Goal: Transaction & Acquisition: Purchase product/service

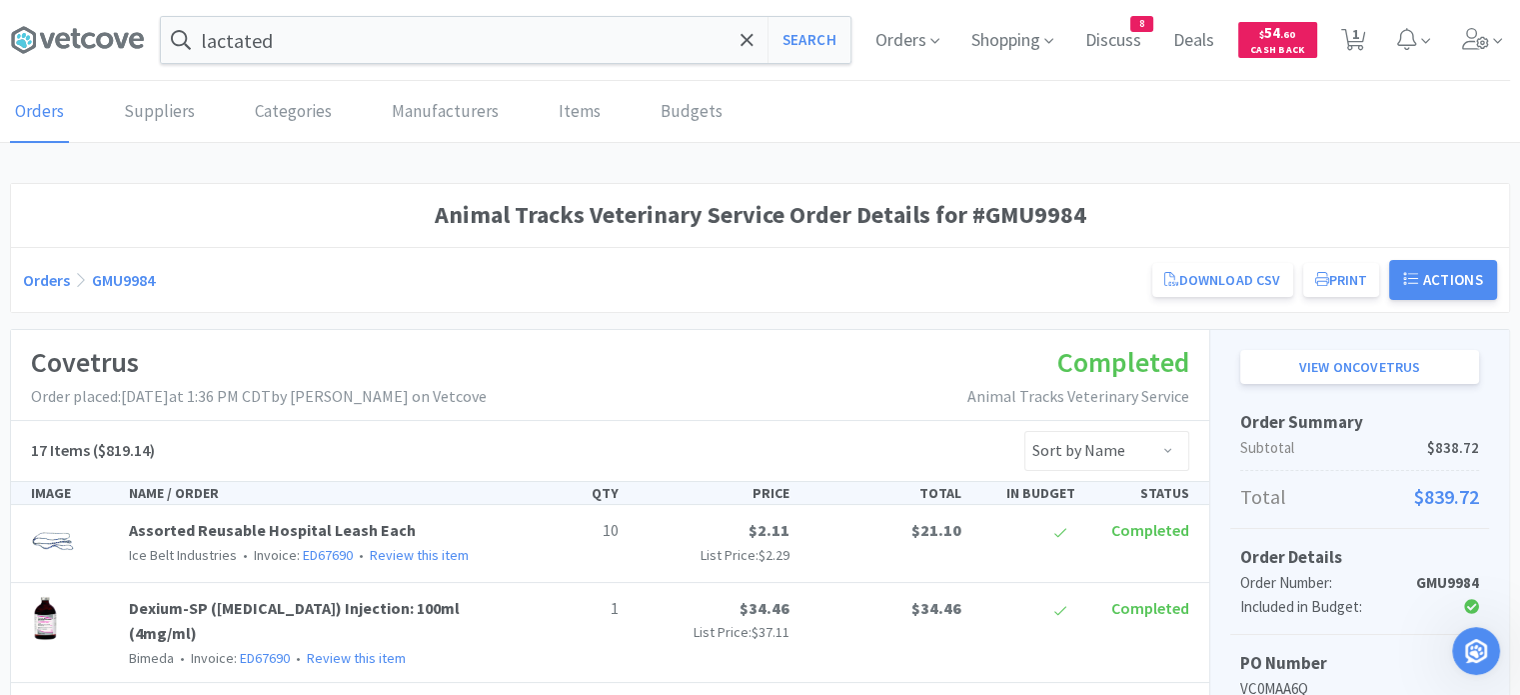
click at [487, 67] on div "lactated Search Orders Shopping Discuss Discuss 8 Deals Deals $ 54 . 60 Cash Ba…" at bounding box center [760, 40] width 1500 height 81
drag, startPoint x: 487, startPoint y: 63, endPoint x: 502, endPoint y: 24, distance: 41.8
click at [502, 24] on div "lactated Search Orders Shopping Discuss Discuss 8 Deals Deals $ 54 . 60 Cash Ba…" at bounding box center [760, 40] width 1500 height 81
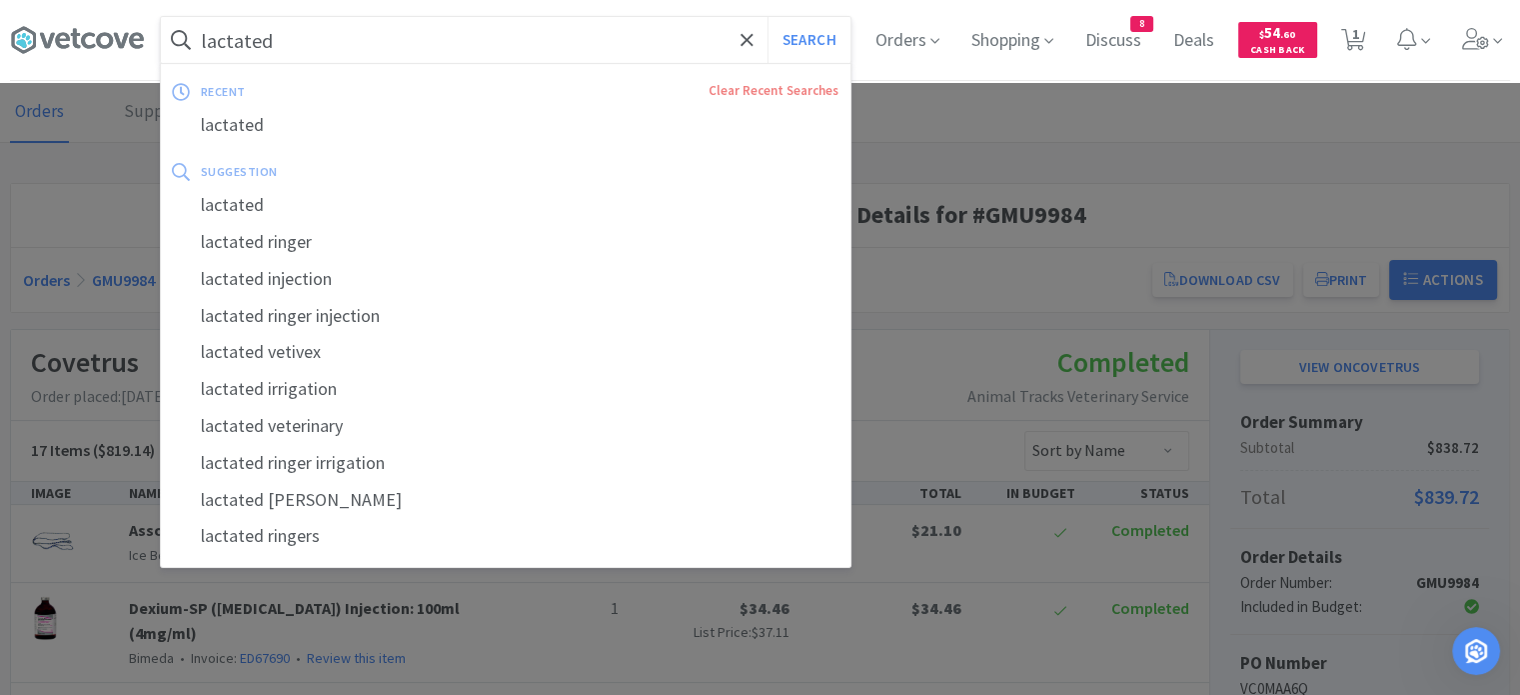
click at [502, 24] on input "lactated" at bounding box center [506, 40] width 690 height 46
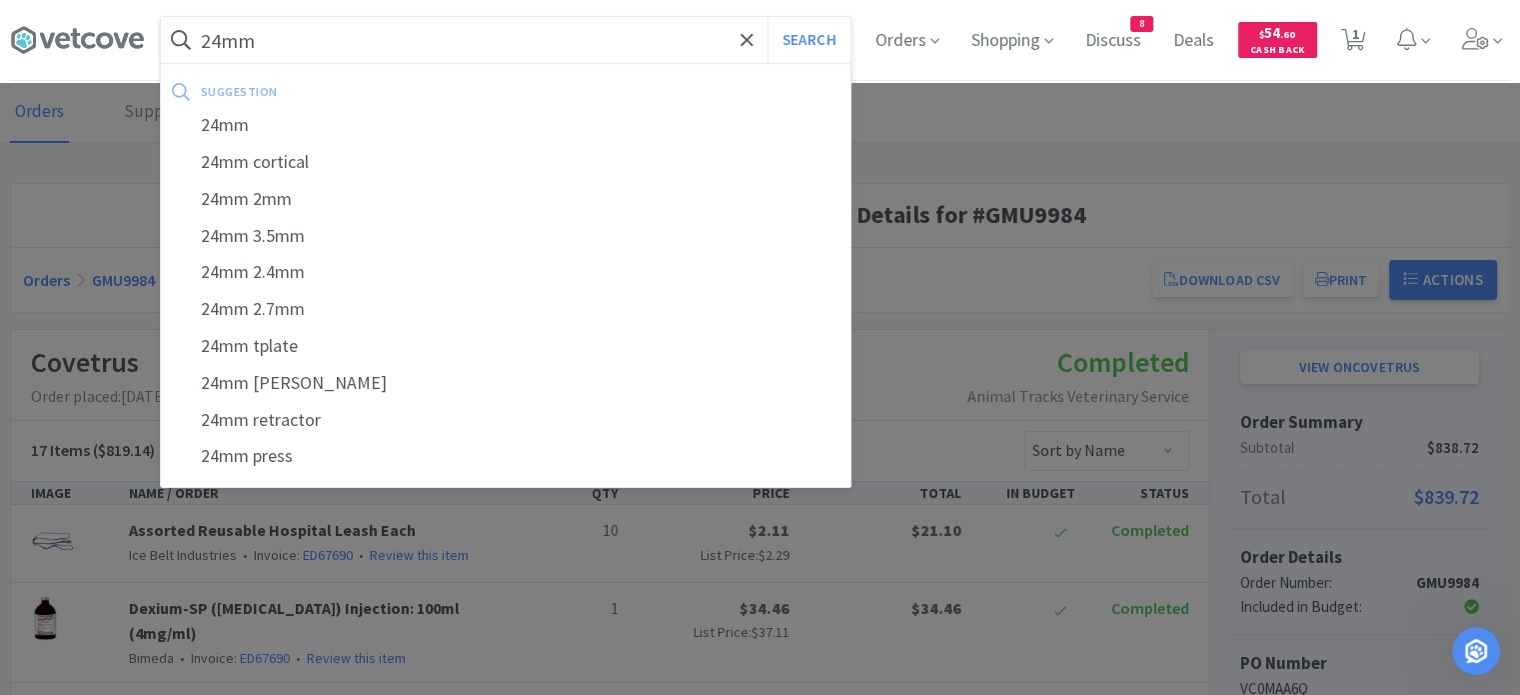
type input "24mm"
click at [768, 17] on button "Search" at bounding box center [809, 40] width 83 height 46
select select "10"
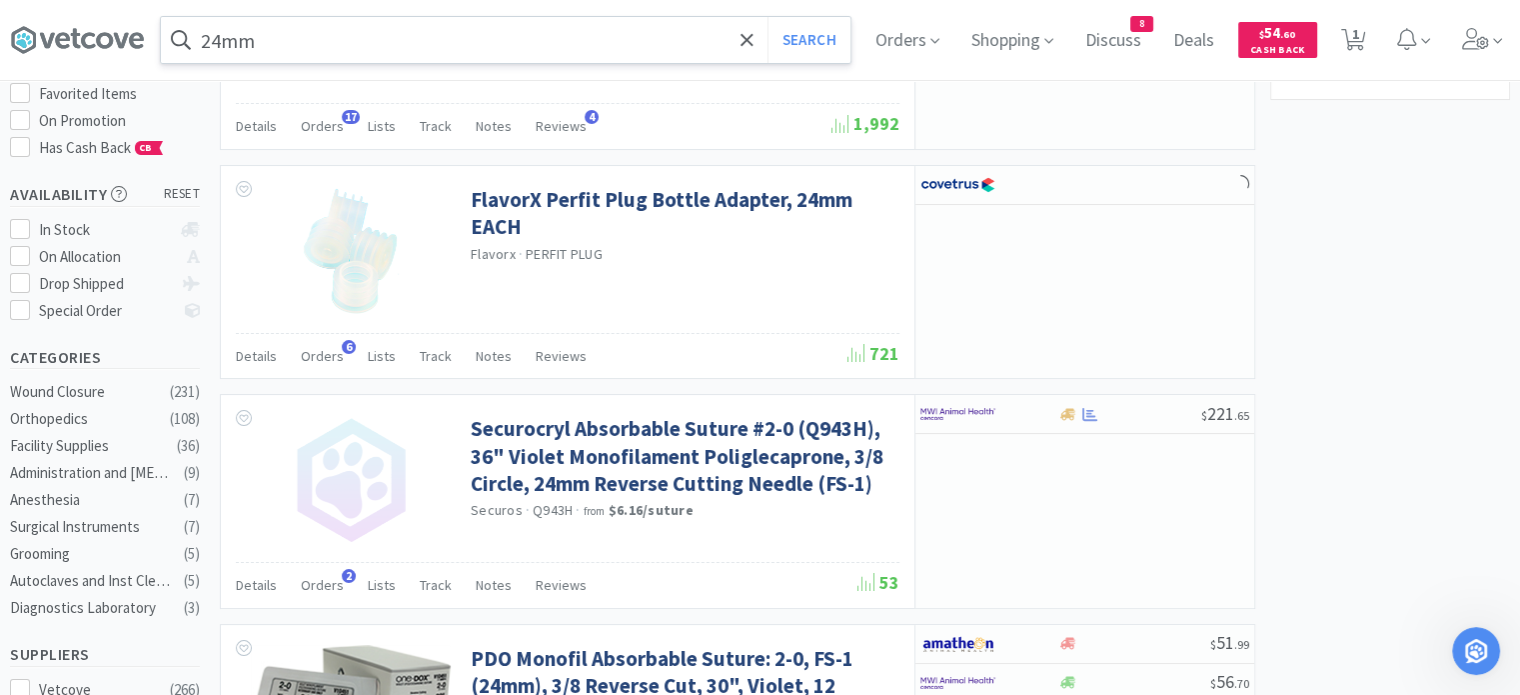
scroll to position [258, 0]
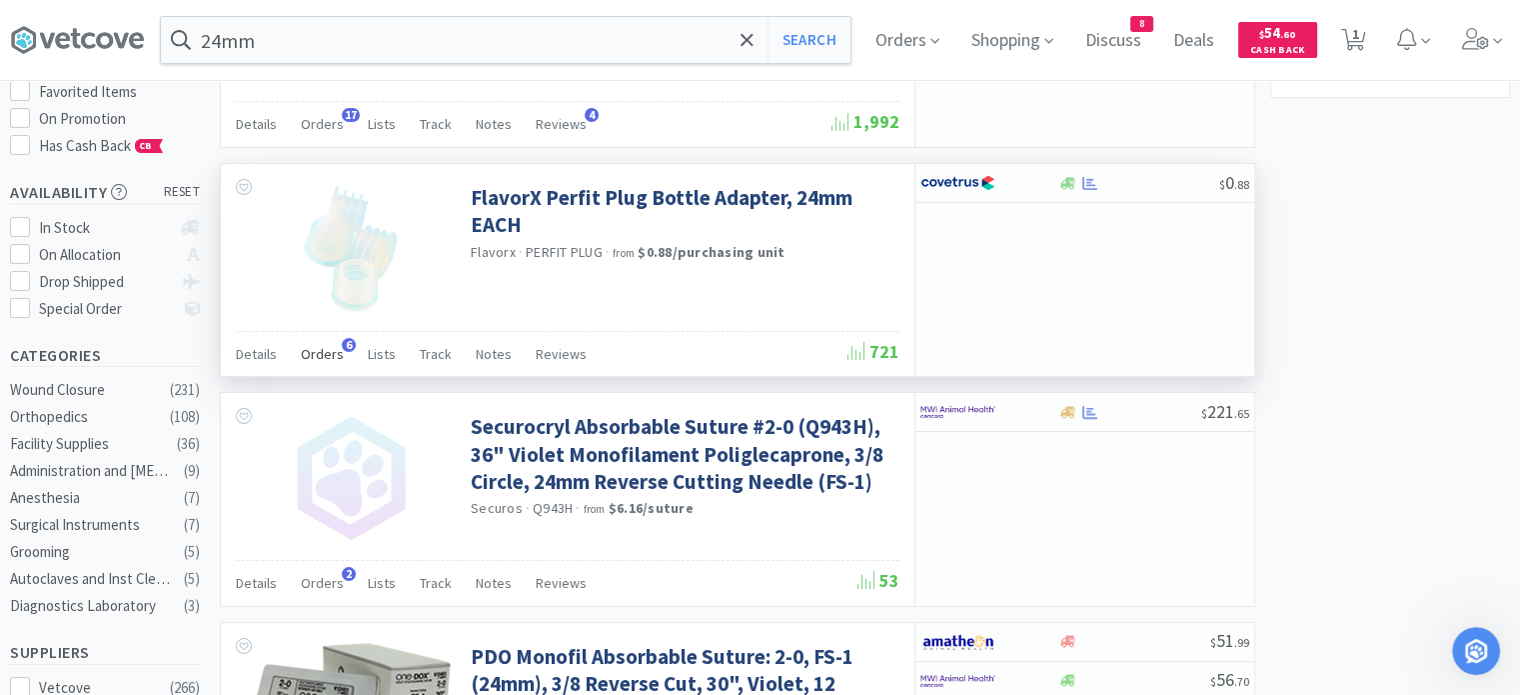
click at [330, 352] on span "Orders" at bounding box center [322, 354] width 43 height 18
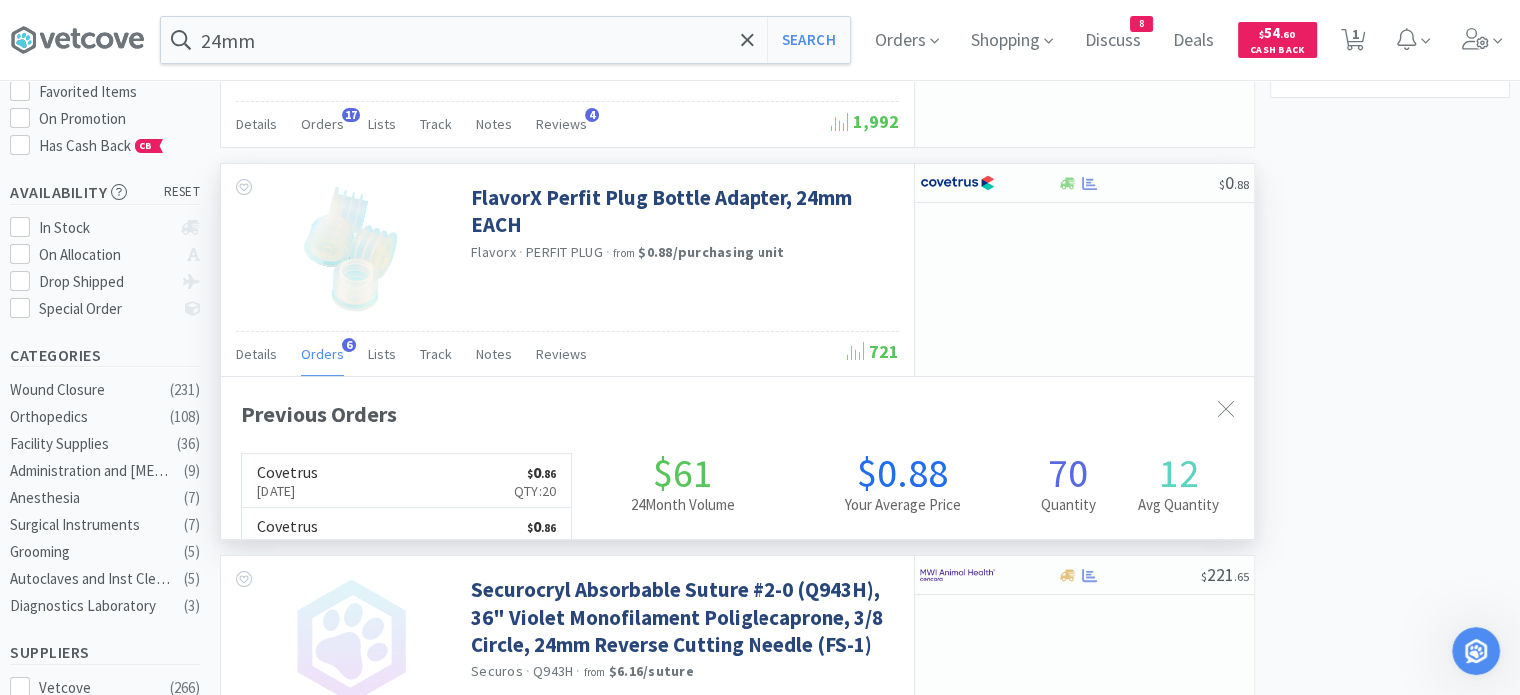
scroll to position [512, 1034]
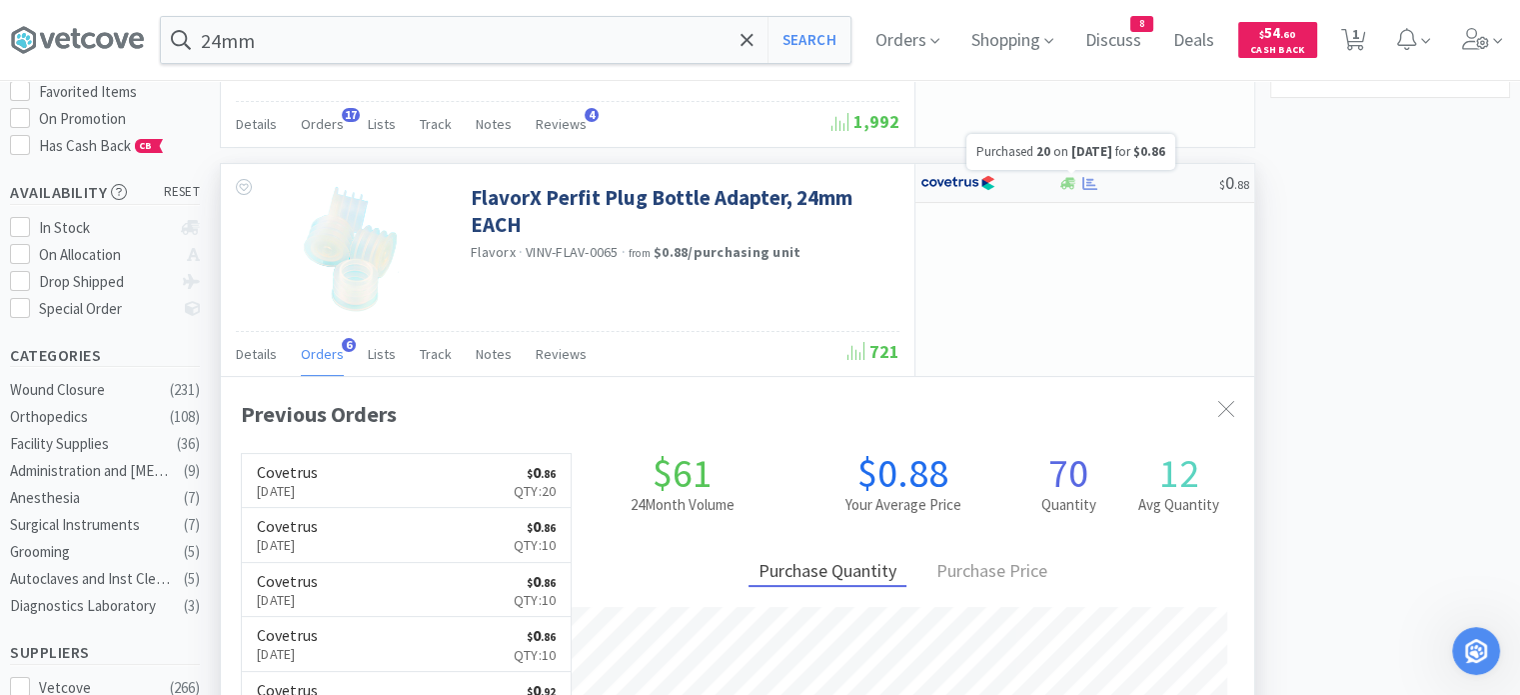
click at [1090, 177] on icon at bounding box center [1090, 183] width 15 height 13
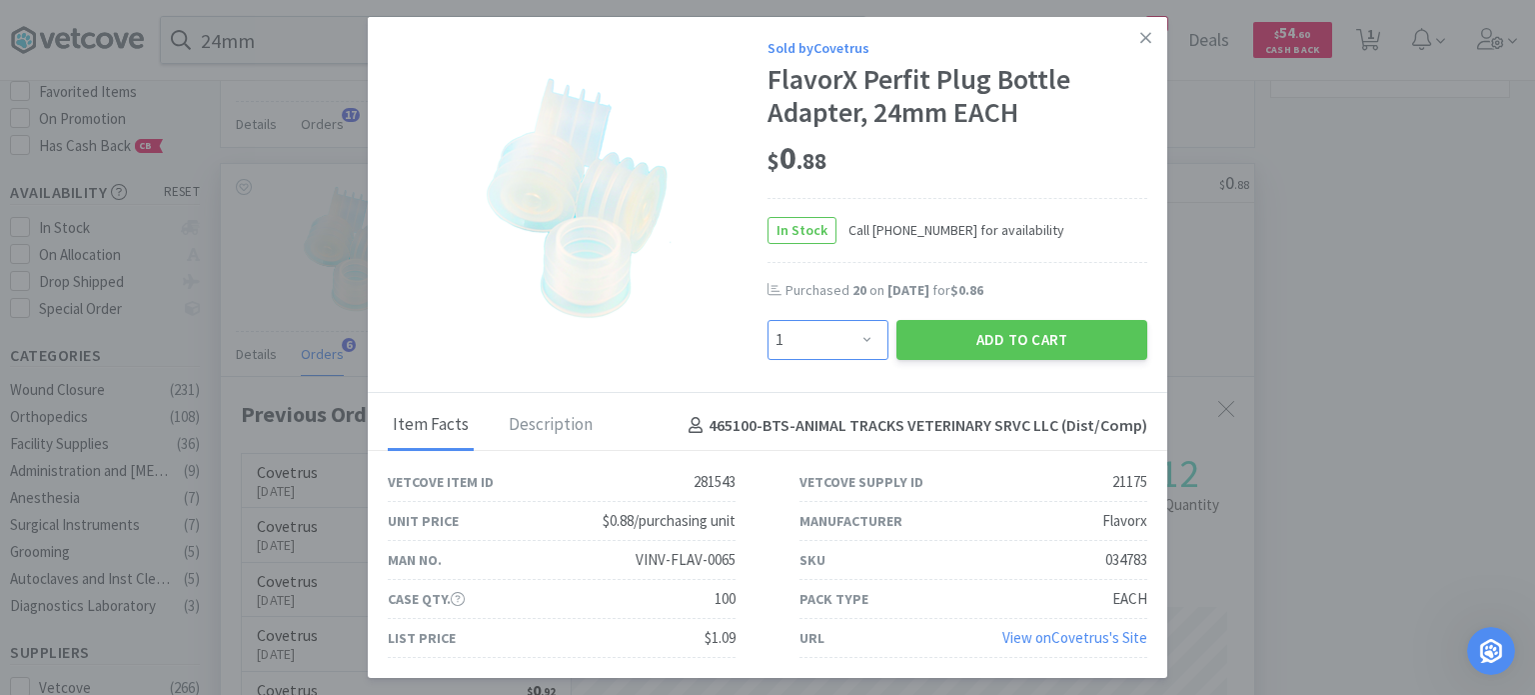
click at [845, 334] on select "Enter Quantity 1 2 3 4 5 6 7 8 9 10 11 12 13 14 15 16 17 18 19 20 Enter Quantity" at bounding box center [828, 340] width 121 height 40
select select "20"
click at [768, 321] on select "Enter Quantity 1 2 3 4 5 6 7 8 9 10 11 12 13 14 15 16 17 18 19 20 Enter Quantity" at bounding box center [828, 340] width 121 height 40
click at [968, 341] on button "Add to Cart" at bounding box center [1022, 340] width 251 height 40
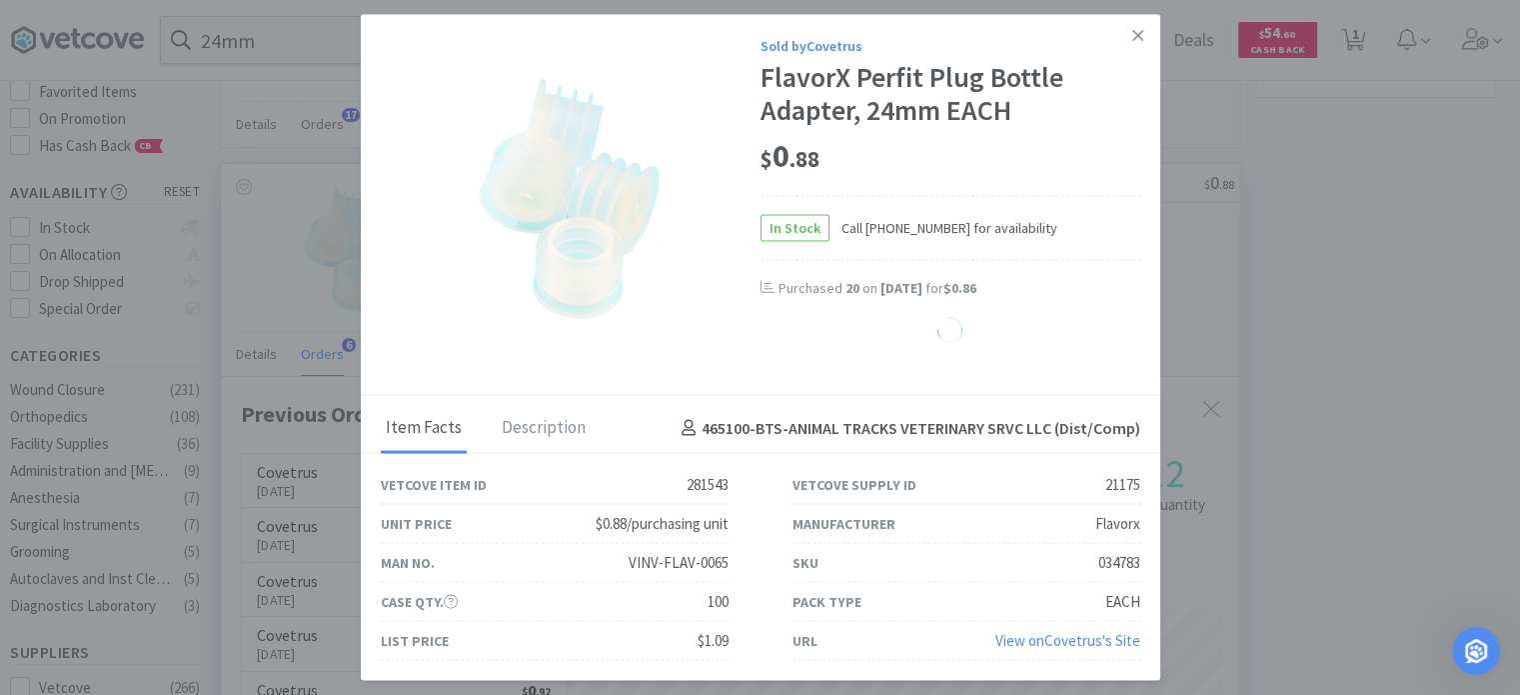
scroll to position [999089, 998567]
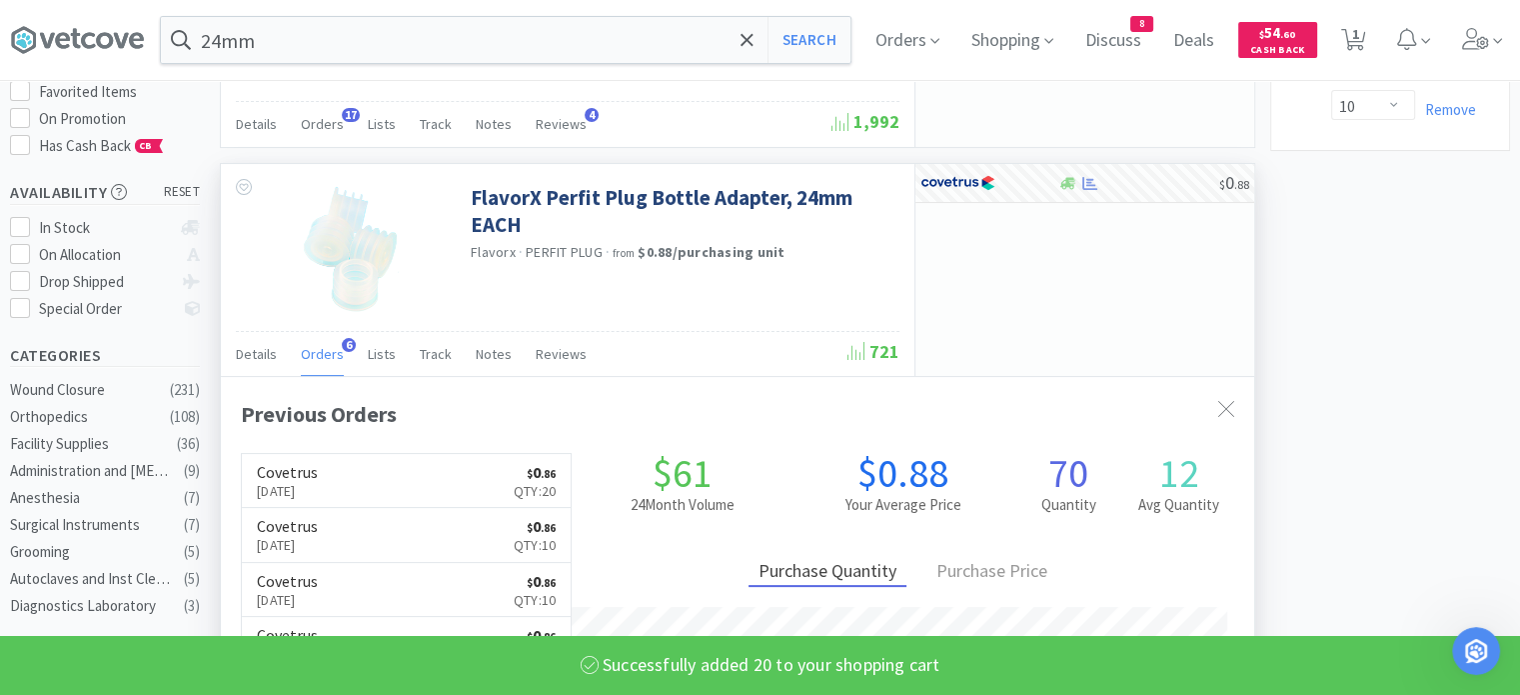
select select "20"
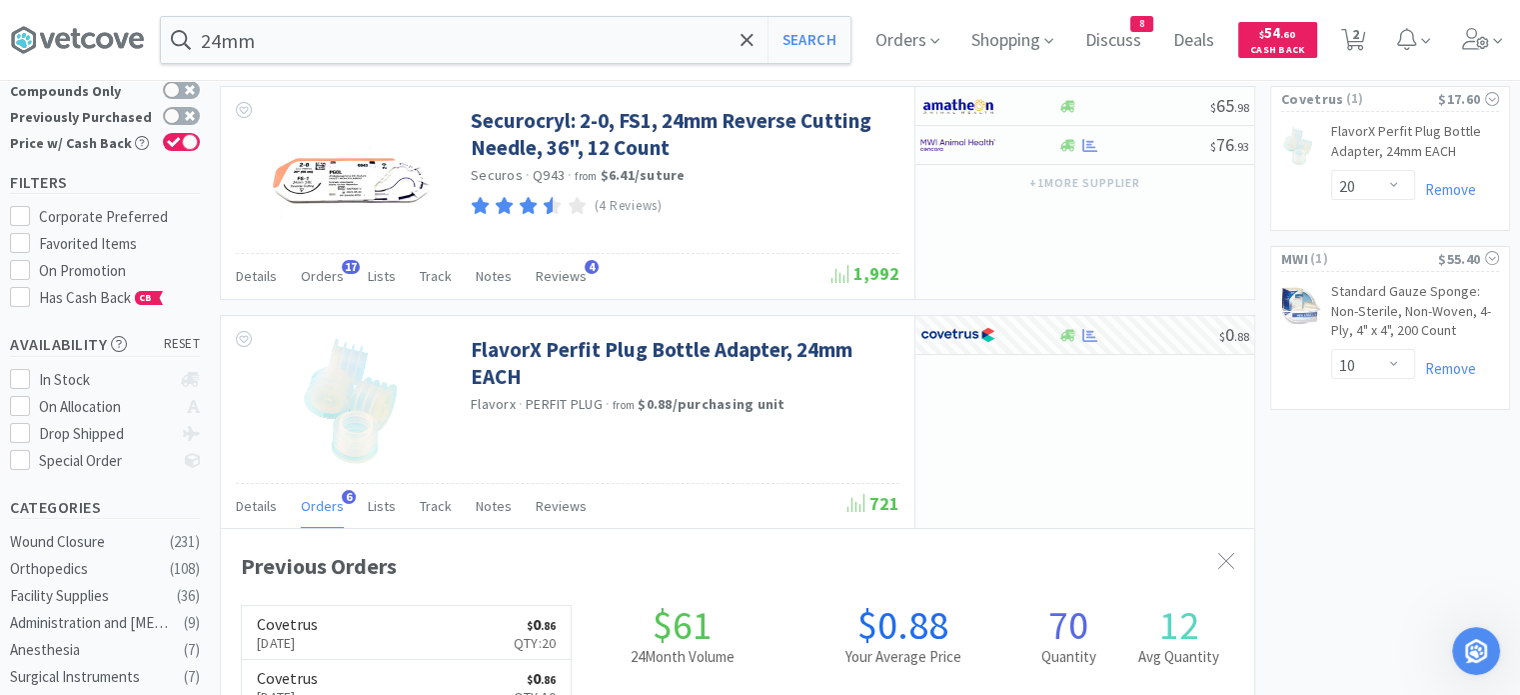
scroll to position [0, 0]
